Goal: Transaction & Acquisition: Book appointment/travel/reservation

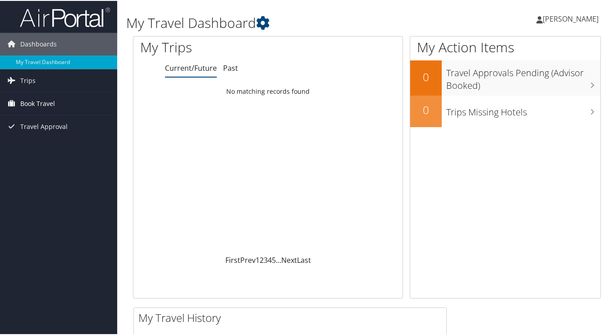
click at [57, 99] on link "Book Travel" at bounding box center [58, 103] width 117 height 23
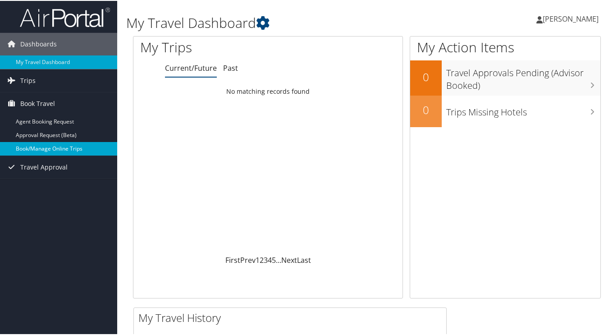
click at [50, 145] on link "Book/Manage Online Trips" at bounding box center [58, 148] width 117 height 14
